Goal: Check status

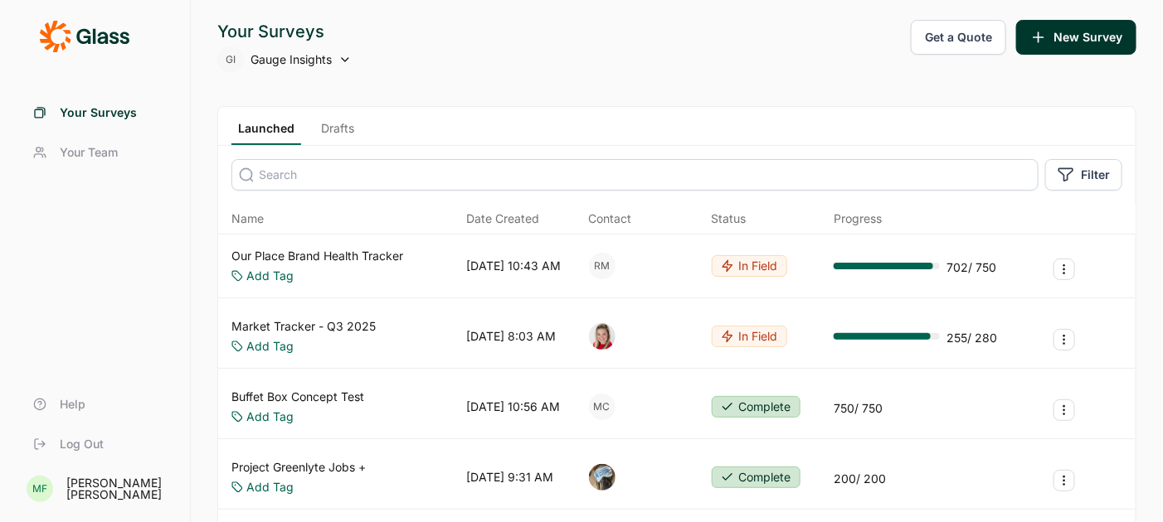
click at [279, 59] on span "Gauge Insights" at bounding box center [290, 59] width 81 height 17
type input "upstart"
click at [236, 147] on icon at bounding box center [239, 102] width 17 height 124
click at [240, 137] on icon at bounding box center [239, 102] width 17 height 124
type input "upstart"
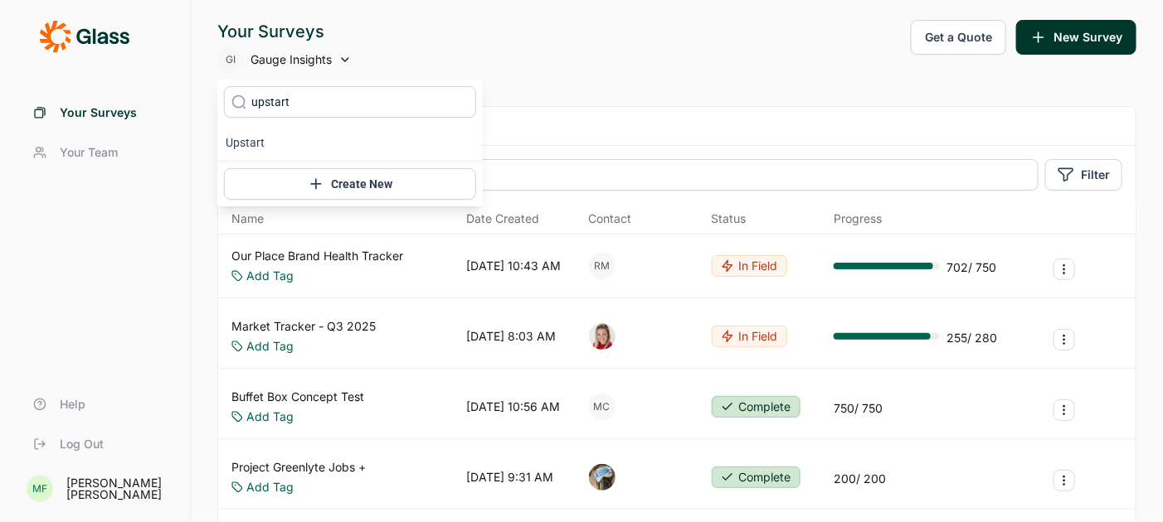
click at [246, 146] on icon at bounding box center [239, 102] width 17 height 124
click at [133, 261] on div "Your Surveys Your Team Help Log Out" at bounding box center [95, 279] width 150 height 372
click at [310, 45] on div "Your Surveys GI Gauge Insights" at bounding box center [284, 46] width 134 height 53
click at [309, 68] on div "GI Gauge Insights" at bounding box center [284, 59] width 134 height 27
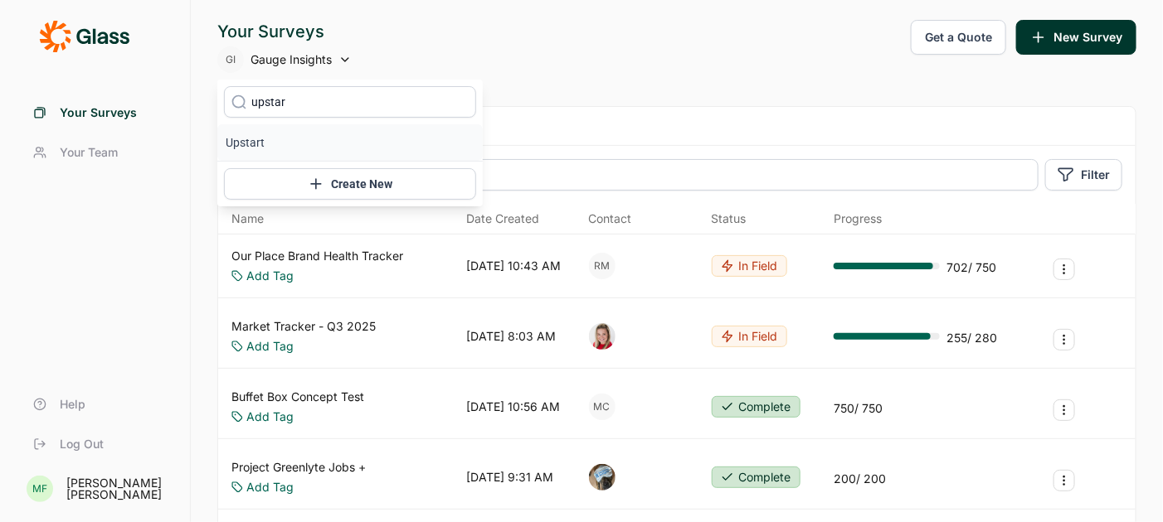
type input "upstart"
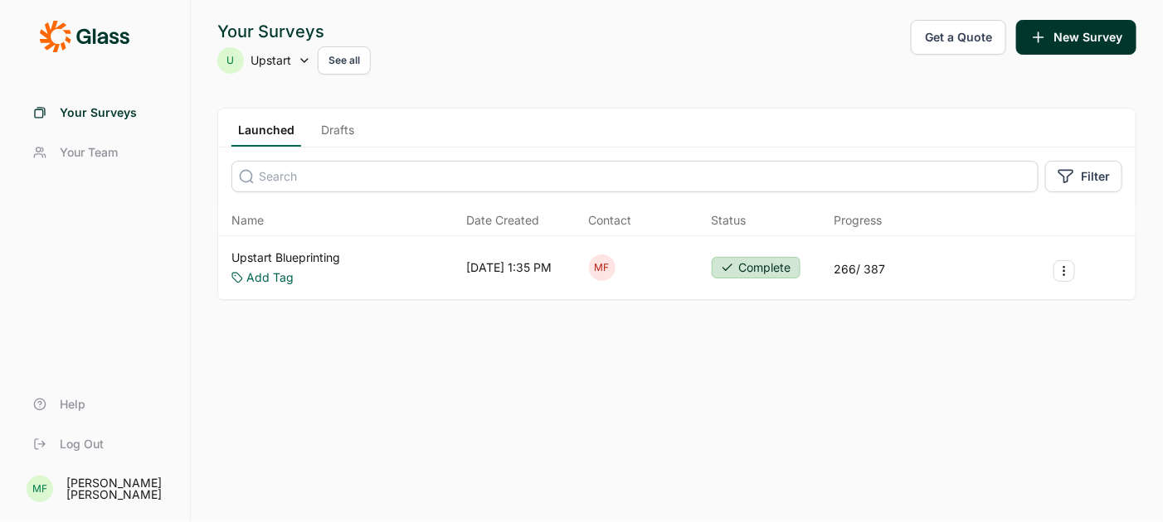
click at [326, 260] on link "Upstart Blueprinting" at bounding box center [285, 258] width 109 height 17
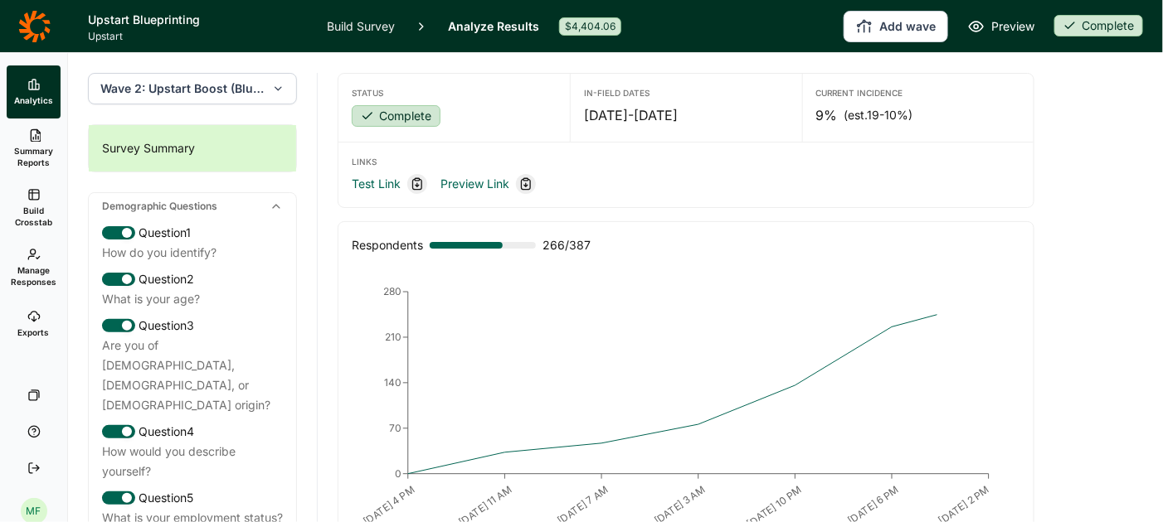
click at [281, 86] on icon "button" at bounding box center [278, 88] width 12 height 17
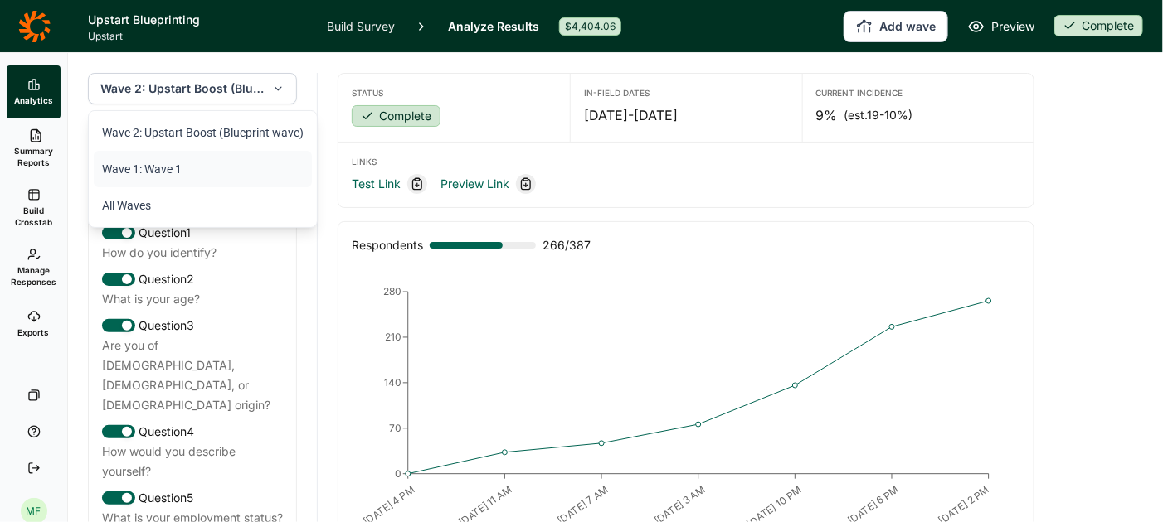
click at [245, 160] on li "Wave 1: Wave 1" at bounding box center [203, 169] width 218 height 36
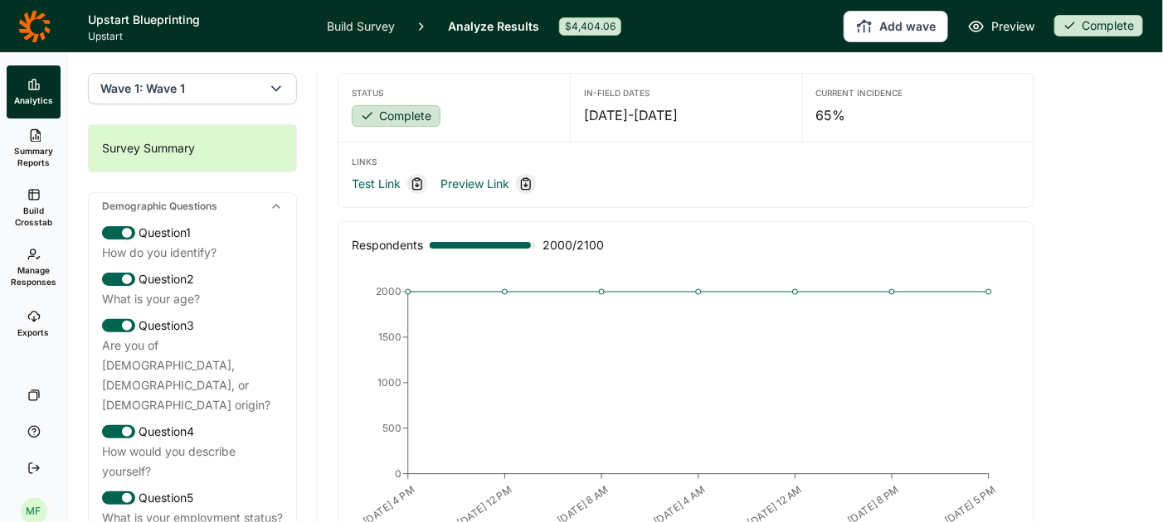
click at [38, 148] on span "Summary Reports" at bounding box center [33, 156] width 41 height 23
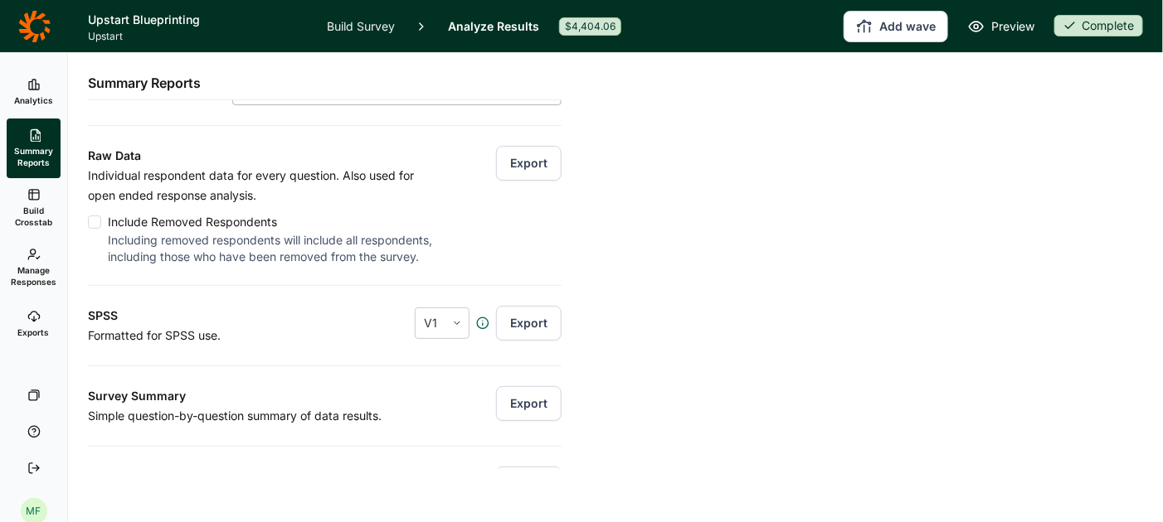
scroll to position [168, 0]
